Goal: Register for event/course

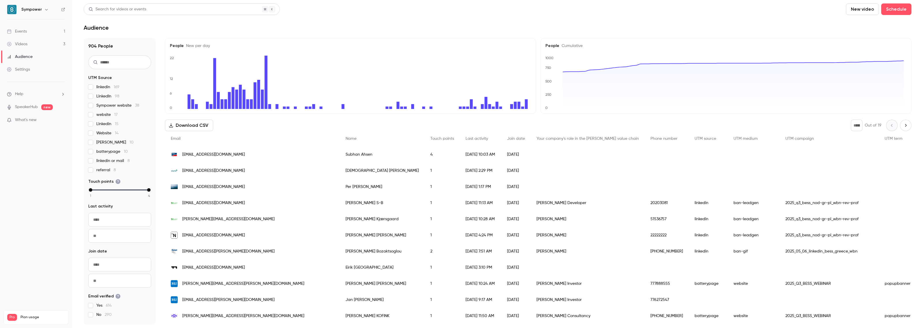
click at [43, 32] on link "Events 1" at bounding box center [36, 31] width 72 height 13
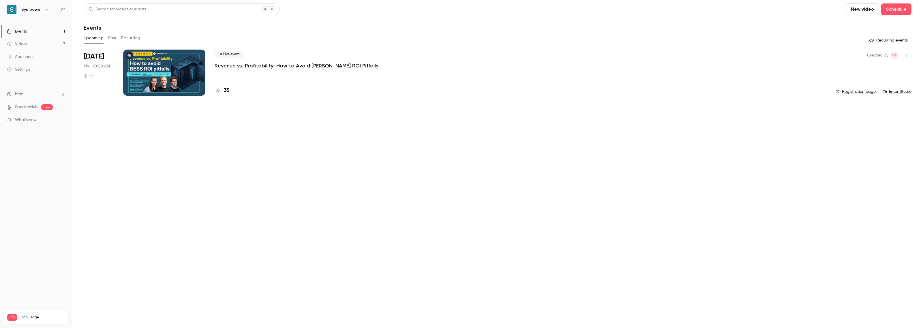
click at [270, 66] on p "Revenue vs. Profitability: How to Avoid [PERSON_NAME] ROI Pitfalls" at bounding box center [297, 65] width 164 height 7
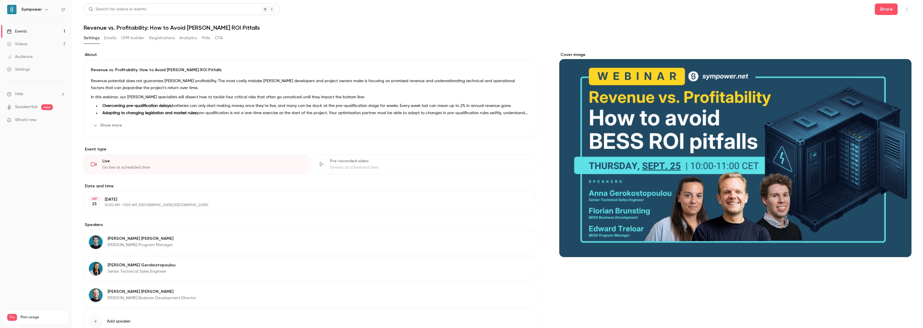
click at [169, 37] on button "Registrations" at bounding box center [162, 37] width 26 height 9
